Goal: Information Seeking & Learning: Learn about a topic

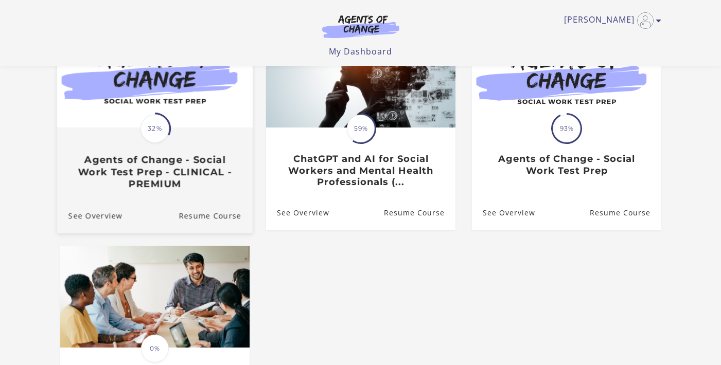
scroll to position [131, 0]
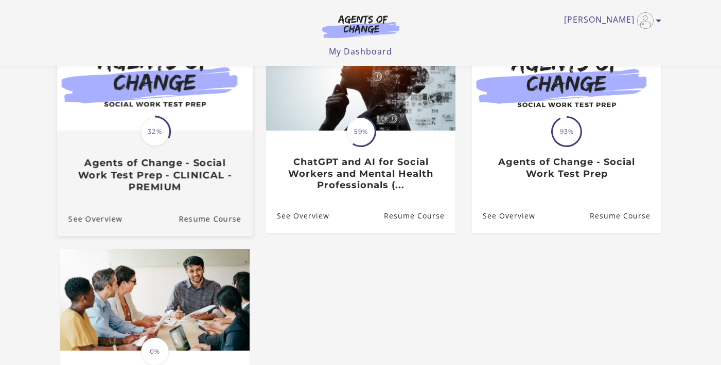
click at [157, 155] on div "Translation missing: en.liquid.partials.dashboard_course_card.progress_descript…" at bounding box center [154, 162] width 195 height 61
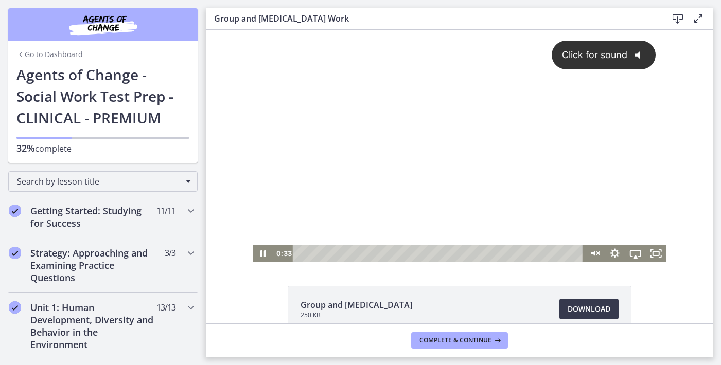
click at [600, 51] on span "Click for sound" at bounding box center [589, 54] width 75 height 11
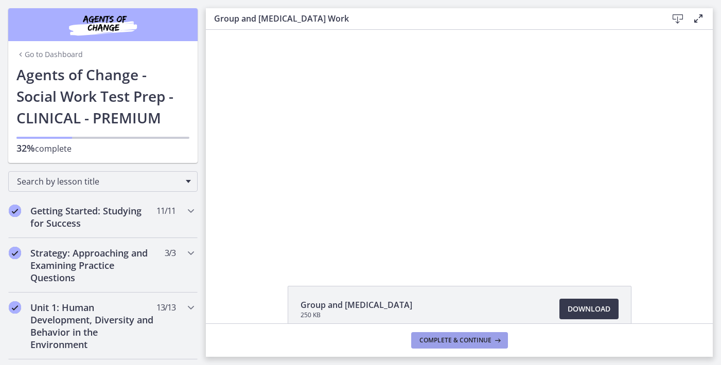
click at [476, 336] on span "Complete & continue" at bounding box center [455, 340] width 72 height 8
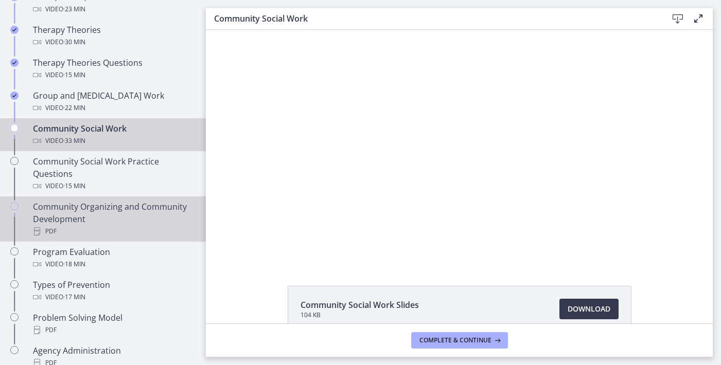
scroll to position [512, 0]
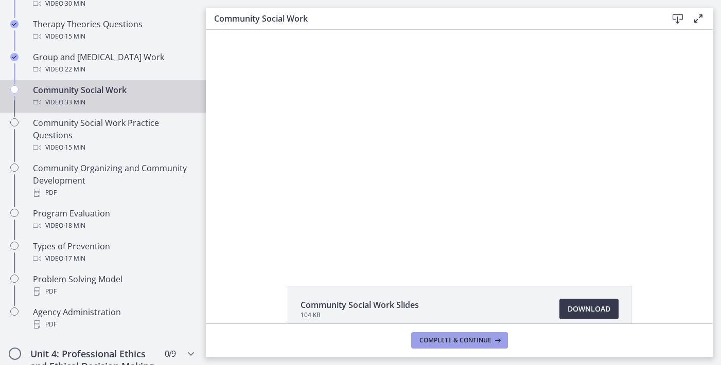
click at [471, 345] on button "Complete & continue" at bounding box center [459, 340] width 97 height 16
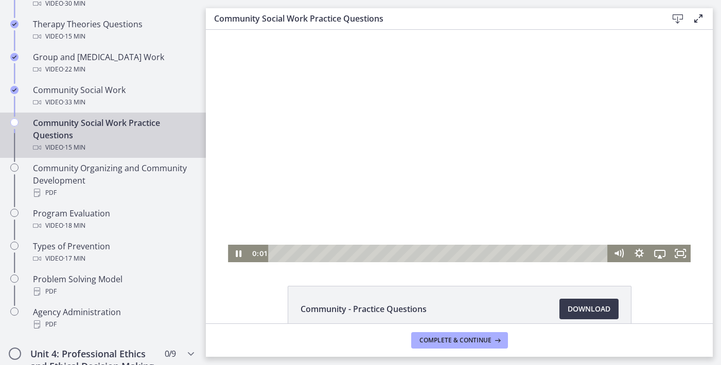
click at [436, 137] on div at bounding box center [459, 146] width 462 height 233
click at [375, 188] on div at bounding box center [459, 146] width 462 height 233
click at [285, 254] on div "Playbar" at bounding box center [439, 253] width 327 height 17
click at [294, 254] on div "0:50" at bounding box center [439, 253] width 327 height 17
click at [305, 254] on div "1:21" at bounding box center [439, 253] width 327 height 17
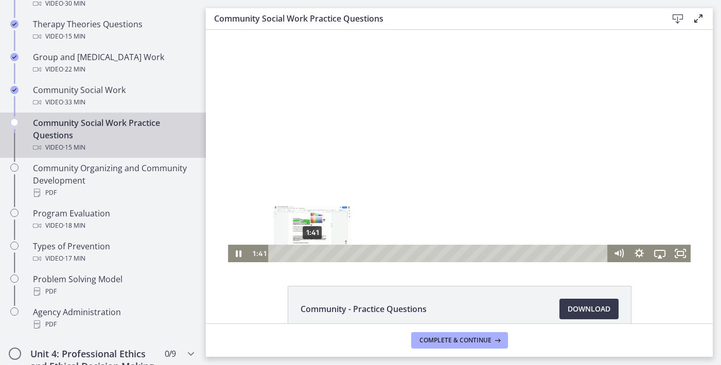
click at [312, 254] on div "1:41" at bounding box center [439, 253] width 327 height 17
click at [318, 254] on div "1:59" at bounding box center [439, 253] width 327 height 17
click at [327, 254] on div "2:22" at bounding box center [439, 253] width 327 height 17
click at [334, 252] on div "2:42" at bounding box center [439, 253] width 327 height 17
click at [338, 252] on div "2:53" at bounding box center [439, 253] width 327 height 17
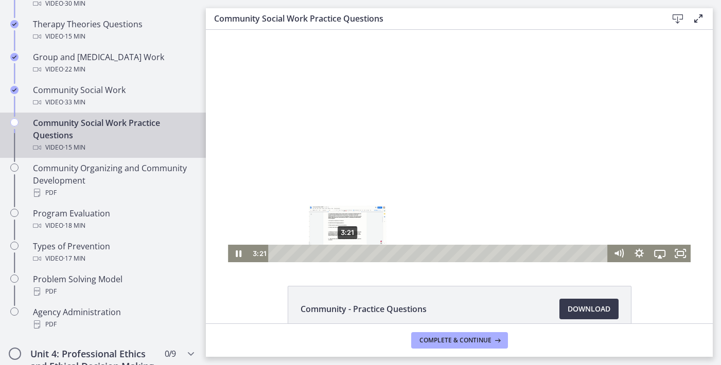
click at [348, 255] on div "3:21" at bounding box center [439, 253] width 327 height 17
click at [402, 140] on div at bounding box center [459, 146] width 462 height 233
click at [363, 254] on div "4:02" at bounding box center [439, 253] width 327 height 17
click at [371, 254] on div "4:25" at bounding box center [439, 253] width 327 height 17
click at [379, 254] on div "4:48" at bounding box center [439, 253] width 327 height 17
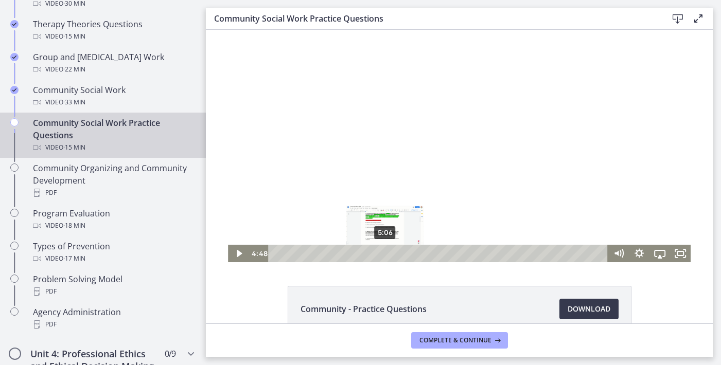
click at [385, 254] on div "5:06" at bounding box center [439, 253] width 327 height 17
click at [394, 253] on div "5:30" at bounding box center [439, 253] width 327 height 17
click at [407, 254] on div "6:06" at bounding box center [439, 253] width 327 height 17
click at [398, 253] on div "5:40" at bounding box center [439, 253] width 327 height 17
click at [400, 253] on div "Playbar" at bounding box center [400, 254] width 6 height 6
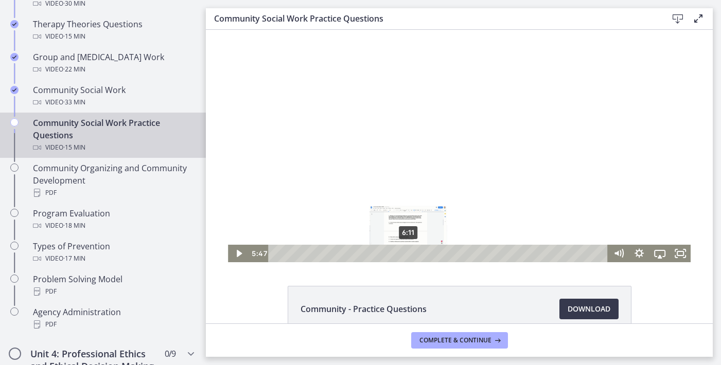
click at [408, 252] on div "6:11" at bounding box center [439, 253] width 327 height 17
click at [386, 155] on div at bounding box center [459, 146] width 462 height 233
click at [413, 207] on div at bounding box center [459, 146] width 462 height 233
click at [418, 256] on div "6:38" at bounding box center [439, 253] width 327 height 17
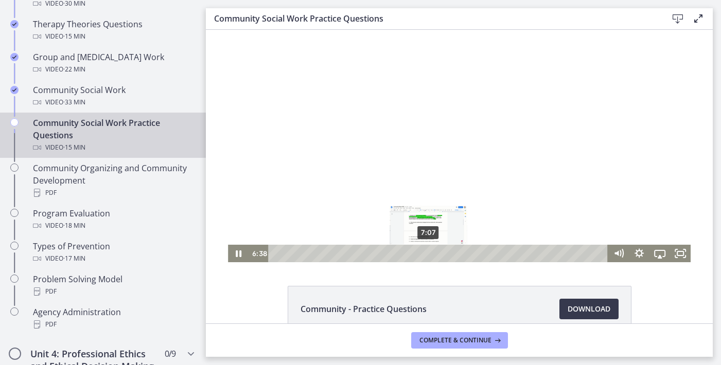
click at [429, 255] on div "7:07" at bounding box center [439, 253] width 327 height 17
click at [440, 253] on div "7:40" at bounding box center [439, 253] width 327 height 17
click at [445, 253] on div "7:53" at bounding box center [439, 253] width 327 height 17
click at [452, 253] on div "8:13" at bounding box center [439, 253] width 327 height 17
click at [457, 253] on div "8:26" at bounding box center [439, 253] width 327 height 17
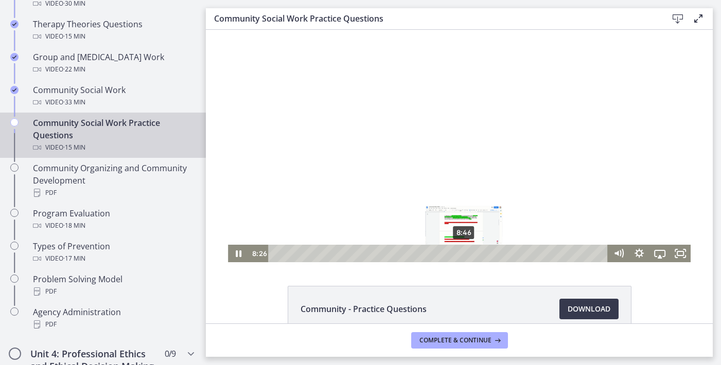
click at [464, 253] on div "8:46" at bounding box center [439, 253] width 327 height 17
click at [476, 253] on div "9:20" at bounding box center [439, 253] width 327 height 17
click at [447, 168] on div at bounding box center [459, 146] width 462 height 233
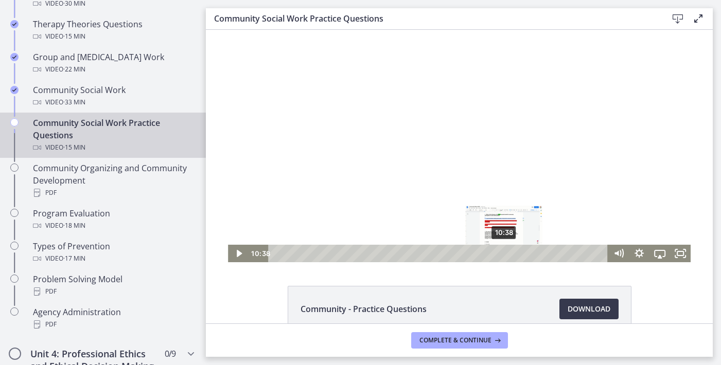
click at [504, 253] on div "10:38" at bounding box center [439, 253] width 327 height 17
click at [509, 253] on div "10:51" at bounding box center [439, 253] width 327 height 17
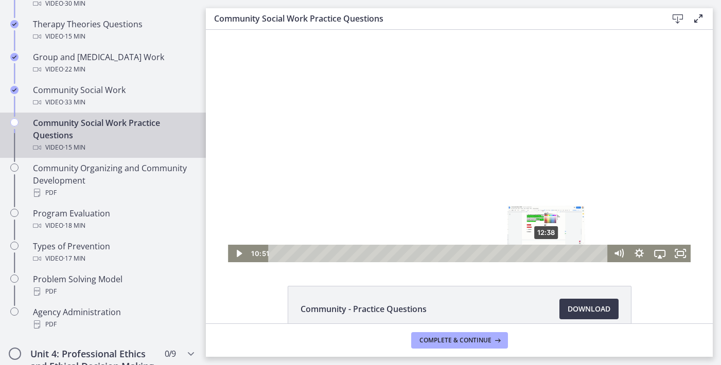
click at [547, 252] on div "12:38" at bounding box center [439, 253] width 327 height 17
click at [551, 252] on div "12:50" at bounding box center [439, 253] width 327 height 17
click at [563, 251] on div "13:22" at bounding box center [439, 253] width 327 height 17
click at [561, 253] on div "Playbar" at bounding box center [562, 254] width 6 height 6
click at [567, 253] on div "13:34" at bounding box center [439, 253] width 327 height 17
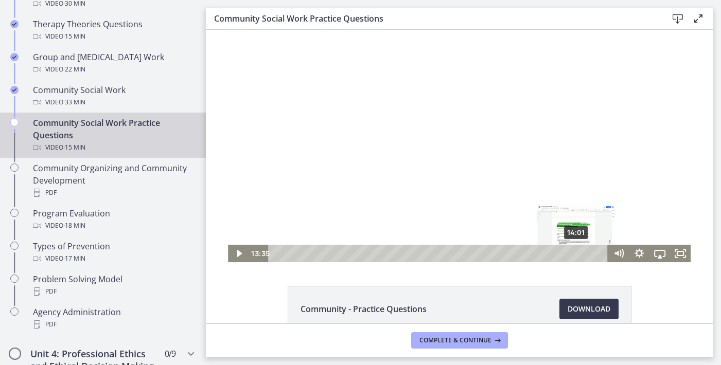
click at [577, 254] on div "14:01" at bounding box center [439, 253] width 327 height 17
click at [585, 254] on div "14:25" at bounding box center [439, 253] width 327 height 17
click at [590, 254] on div "14:37" at bounding box center [439, 253] width 327 height 17
click at [594, 253] on div "14:47" at bounding box center [439, 253] width 327 height 17
click at [597, 253] on div "14:58" at bounding box center [439, 253] width 327 height 17
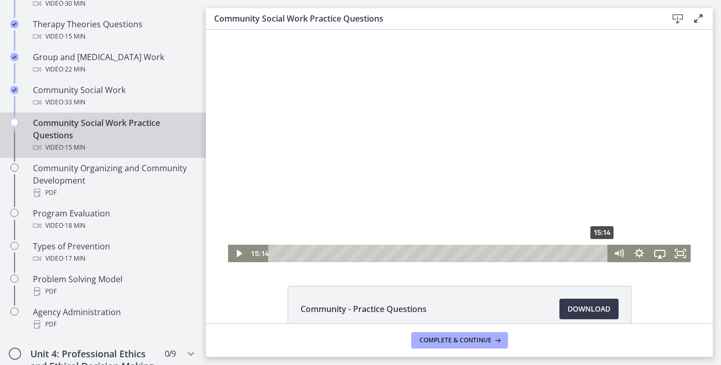
click at [602, 254] on div "15:14" at bounding box center [439, 253] width 327 height 17
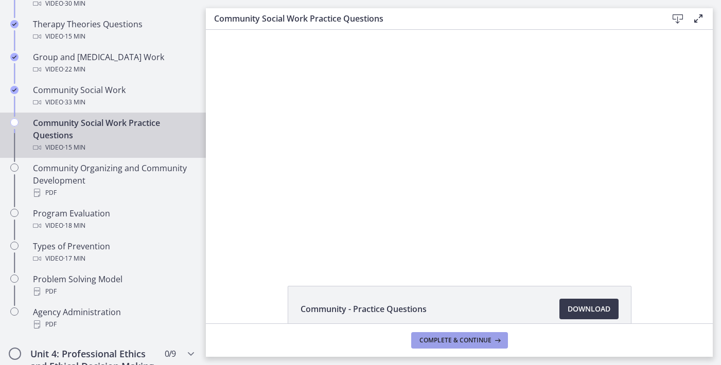
click at [462, 338] on span "Complete & continue" at bounding box center [455, 340] width 72 height 8
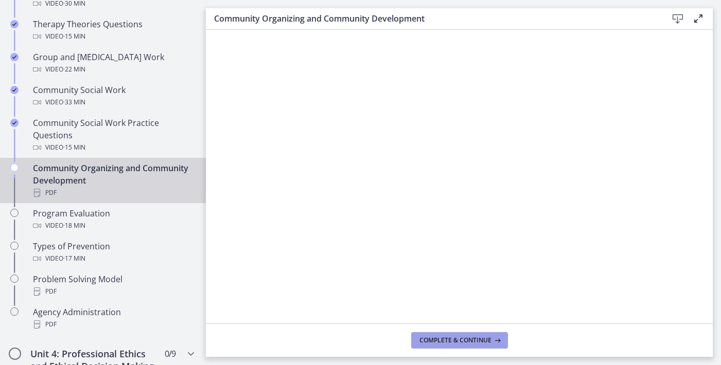
click at [440, 339] on span "Complete & continue" at bounding box center [455, 340] width 72 height 8
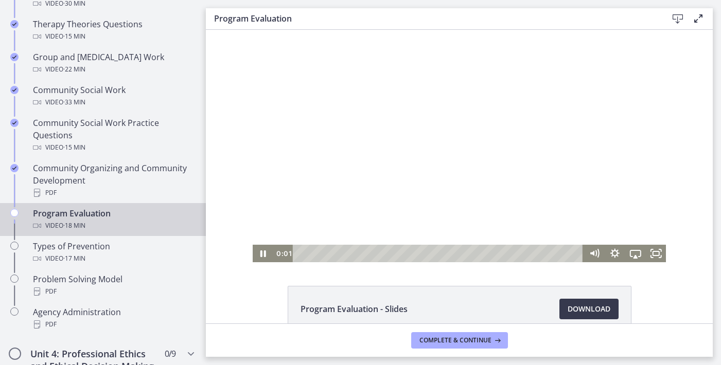
click at [438, 164] on div at bounding box center [460, 146] width 414 height 233
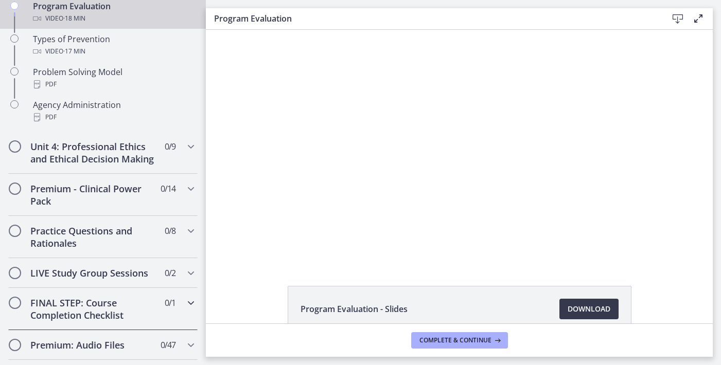
scroll to position [720, 0]
click at [143, 154] on h2 "Unit 4: Professional Ethics and Ethical Decision Making" at bounding box center [93, 152] width 126 height 25
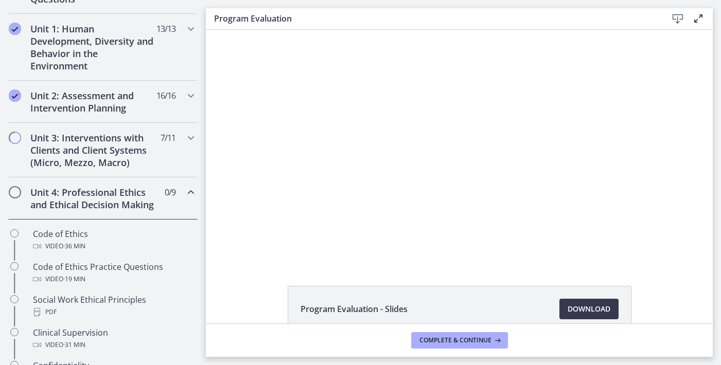
scroll to position [278, 0]
